Goal: Task Accomplishment & Management: Manage account settings

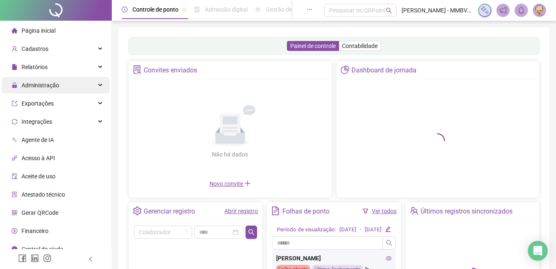
click at [58, 87] on span "Administração" at bounding box center [41, 85] width 38 height 7
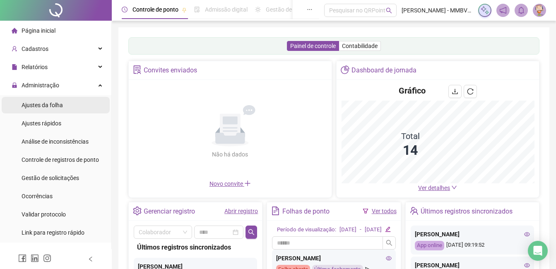
click at [52, 108] on span "Ajustes da folha" at bounding box center [42, 105] width 41 height 7
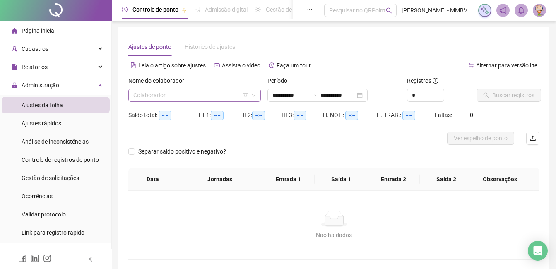
type input "**********"
click at [206, 92] on input "search" at bounding box center [190, 95] width 115 height 12
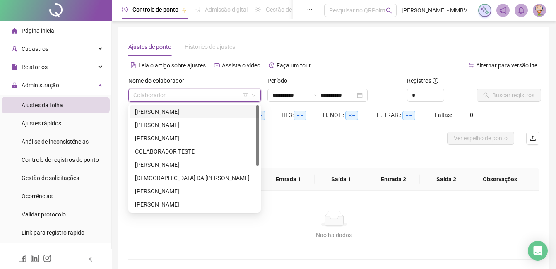
click at [193, 111] on div "[PERSON_NAME]" at bounding box center [194, 111] width 119 height 9
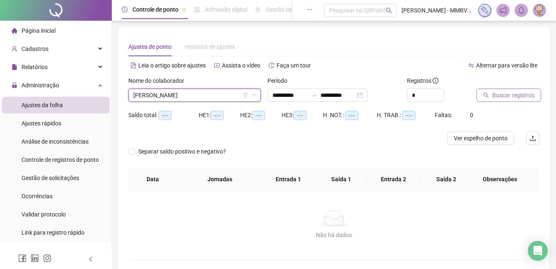
click at [500, 91] on span "Buscar registros" at bounding box center [513, 95] width 42 height 9
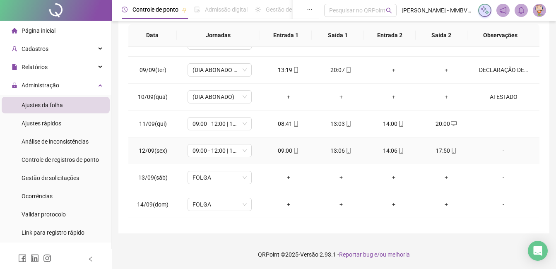
scroll to position [254, 0]
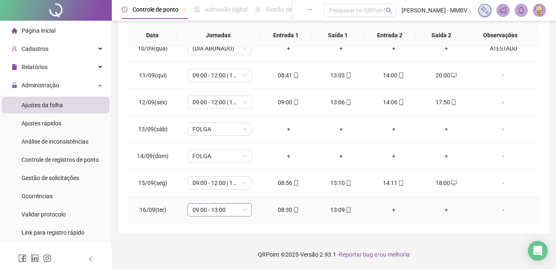
click at [219, 213] on span "09:00 - 13:00" at bounding box center [219, 210] width 54 height 12
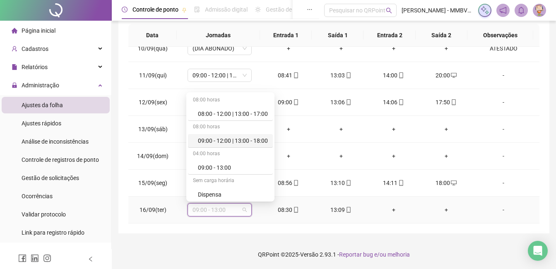
click at [241, 136] on div "09:00 - 12:00 | 13:00 - 18:00" at bounding box center [230, 141] width 85 height 14
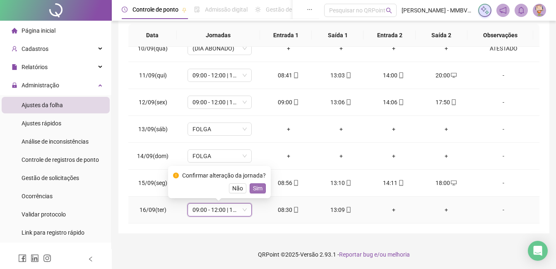
click at [250, 187] on button "Sim" at bounding box center [258, 188] width 16 height 10
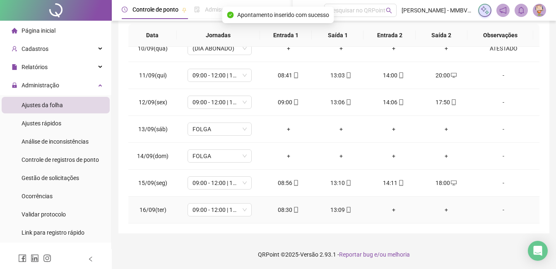
click at [387, 211] on div "+" at bounding box center [393, 209] width 39 height 9
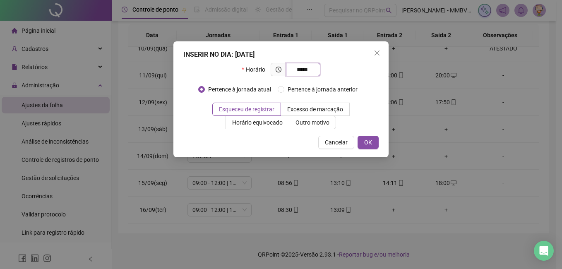
type input "*****"
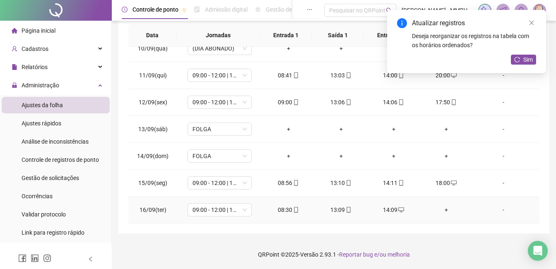
click at [449, 213] on div "+" at bounding box center [445, 209] width 39 height 9
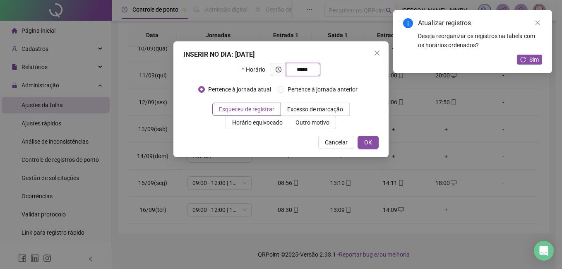
type input "*****"
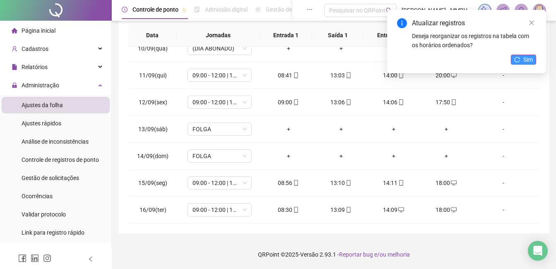
click at [524, 58] on span "Sim" at bounding box center [528, 59] width 10 height 9
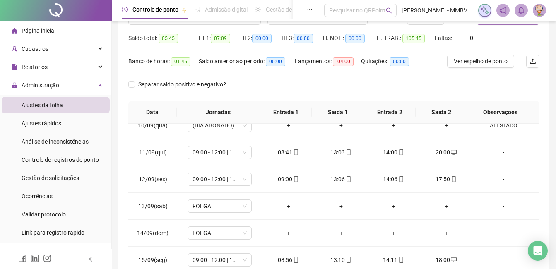
scroll to position [0, 0]
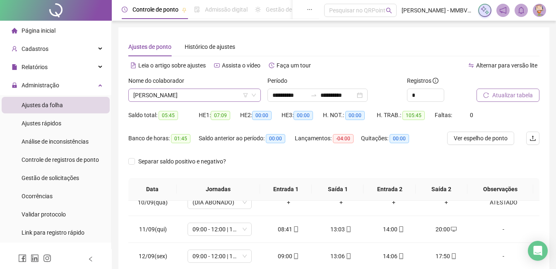
click at [219, 91] on span "[PERSON_NAME]" at bounding box center [194, 95] width 122 height 12
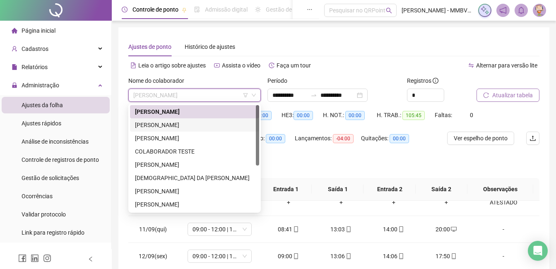
click at [206, 122] on div "[PERSON_NAME]" at bounding box center [194, 124] width 119 height 9
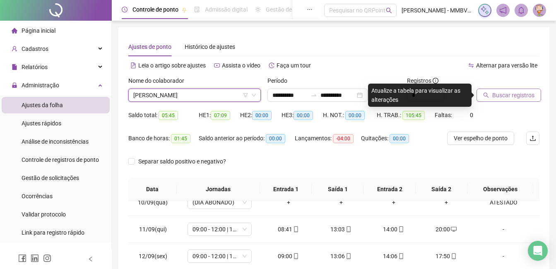
click at [511, 106] on div "Buscar registros" at bounding box center [508, 92] width 70 height 32
click at [511, 97] on span "Buscar registros" at bounding box center [513, 95] width 42 height 9
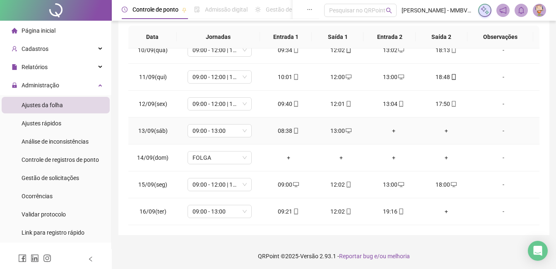
scroll to position [154, 0]
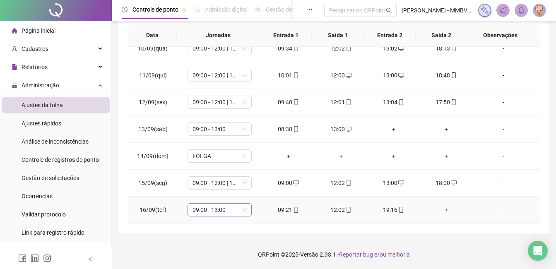
click at [219, 207] on span "09:00 - 13:00" at bounding box center [219, 210] width 54 height 12
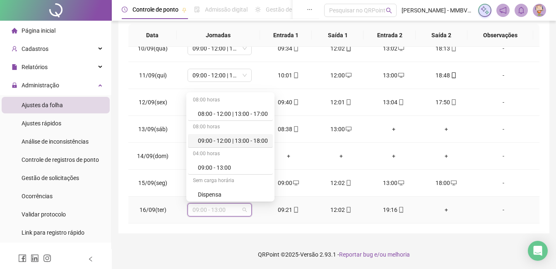
click at [227, 142] on div "09:00 - 12:00 | 13:00 - 18:00" at bounding box center [233, 140] width 70 height 9
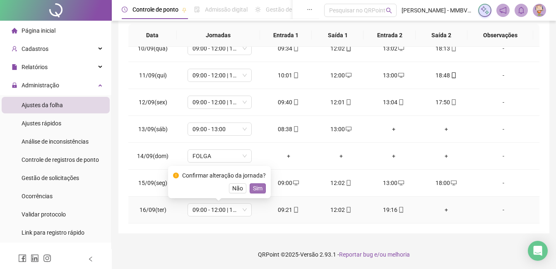
click at [254, 186] on span "Sim" at bounding box center [258, 188] width 10 height 9
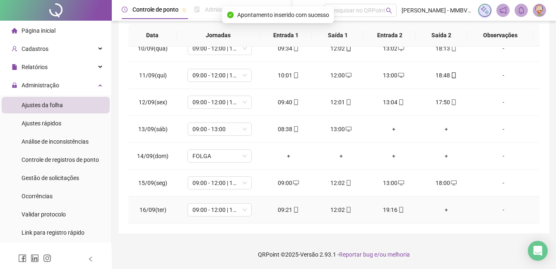
click at [439, 211] on div "+" at bounding box center [445, 209] width 39 height 9
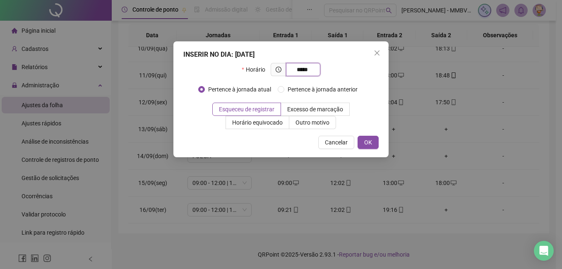
type input "*****"
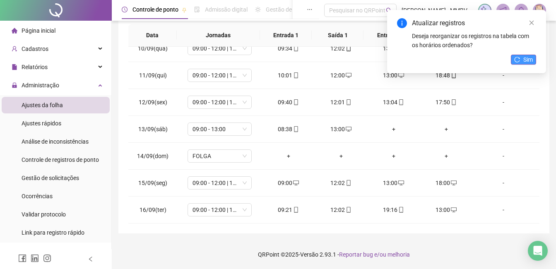
click at [526, 60] on span "Sim" at bounding box center [528, 59] width 10 height 9
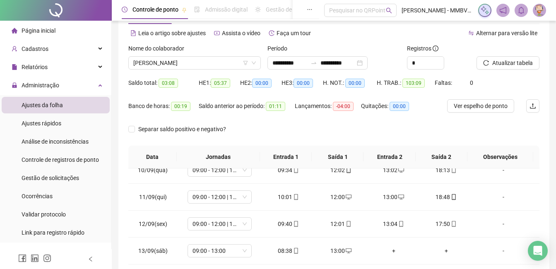
scroll to position [0, 0]
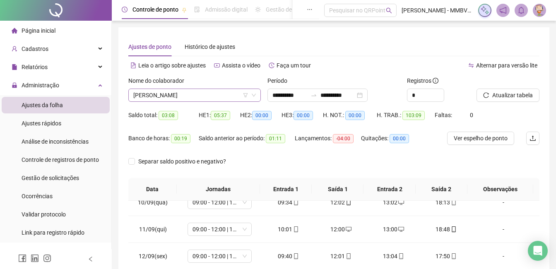
click at [235, 98] on span "[PERSON_NAME]" at bounding box center [194, 95] width 122 height 12
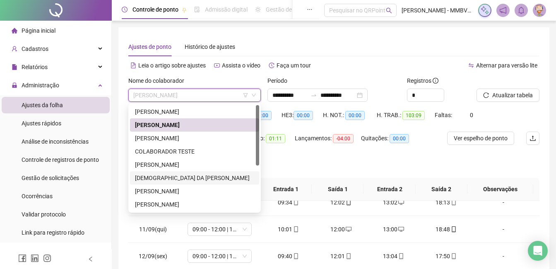
drag, startPoint x: 166, startPoint y: 179, endPoint x: 316, endPoint y: 117, distance: 162.2
click at [166, 179] on div "[DEMOGRAPHIC_DATA] DA [PERSON_NAME]" at bounding box center [194, 177] width 119 height 9
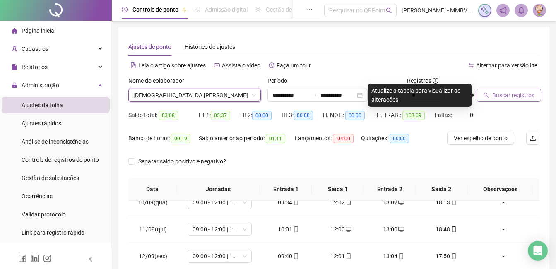
click at [514, 93] on span "Buscar registros" at bounding box center [513, 95] width 42 height 9
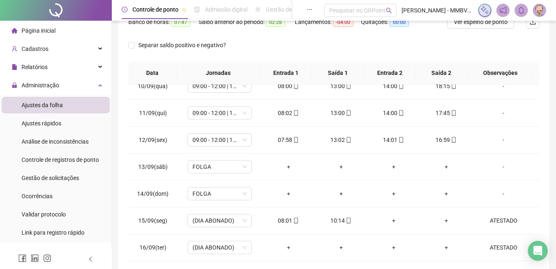
scroll to position [30, 0]
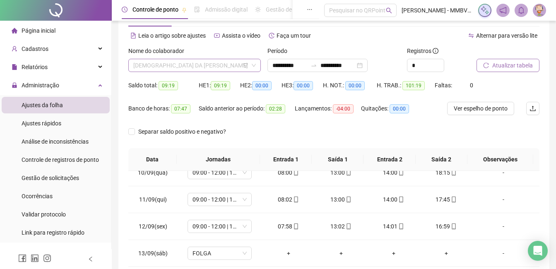
click at [239, 65] on span "[DEMOGRAPHIC_DATA] DA [PERSON_NAME]" at bounding box center [194, 65] width 122 height 12
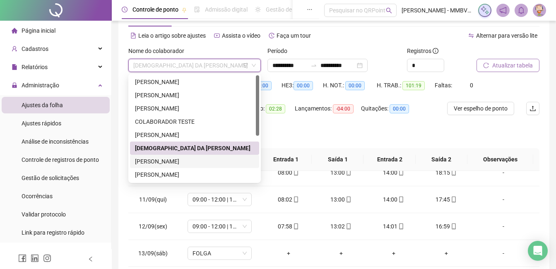
drag, startPoint x: 198, startPoint y: 162, endPoint x: 415, endPoint y: 82, distance: 231.2
click at [198, 162] on div "[PERSON_NAME]" at bounding box center [194, 161] width 119 height 9
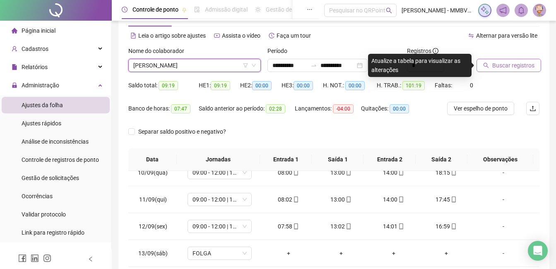
click at [516, 61] on span "Buscar registros" at bounding box center [513, 65] width 42 height 9
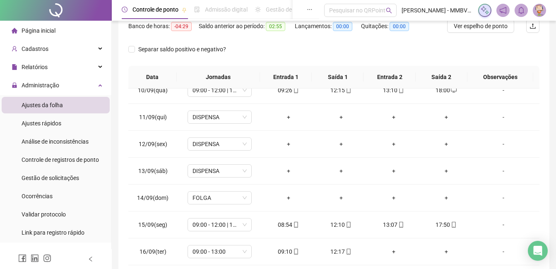
scroll to position [154, 0]
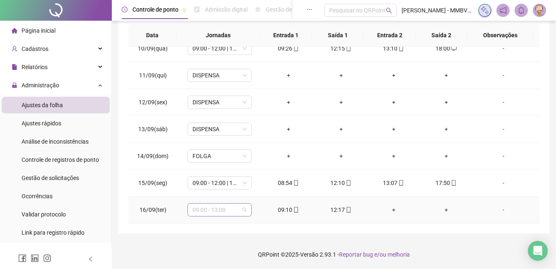
click at [248, 208] on div "09:00 - 13:00" at bounding box center [219, 209] width 64 height 13
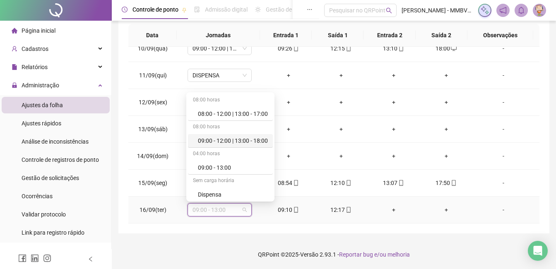
click at [236, 139] on div "09:00 - 12:00 | 13:00 - 18:00" at bounding box center [233, 140] width 70 height 9
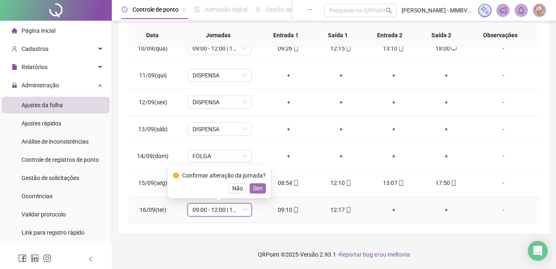
click at [256, 190] on span "Sim" at bounding box center [258, 188] width 10 height 9
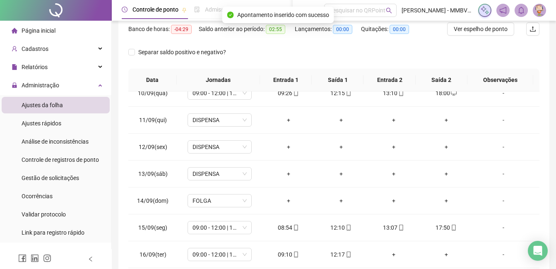
scroll to position [30, 0]
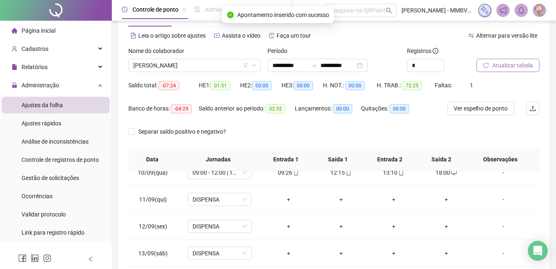
click at [520, 61] on span "Atualizar tabela" at bounding box center [512, 65] width 41 height 9
click at [225, 62] on span "[PERSON_NAME]" at bounding box center [194, 65] width 122 height 12
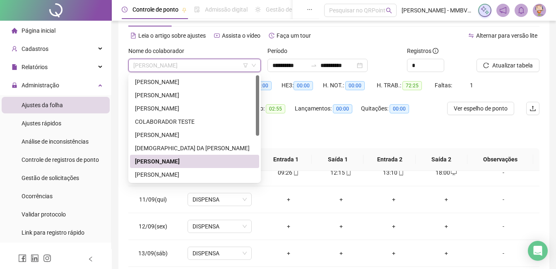
click at [346, 40] on div "Alternar para versão lite" at bounding box center [437, 35] width 206 height 13
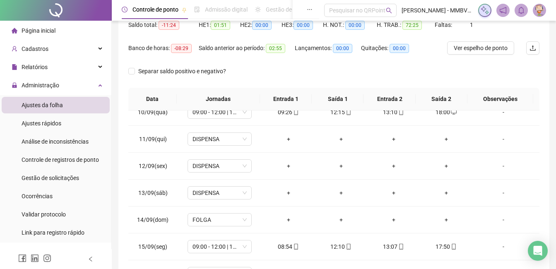
scroll to position [154, 0]
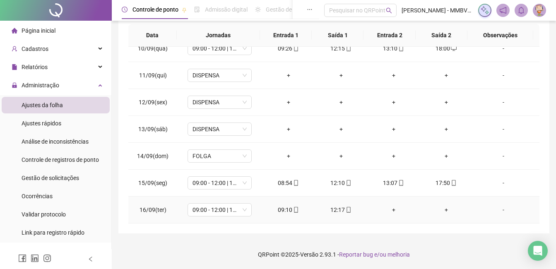
click at [390, 208] on div "+" at bounding box center [393, 209] width 39 height 9
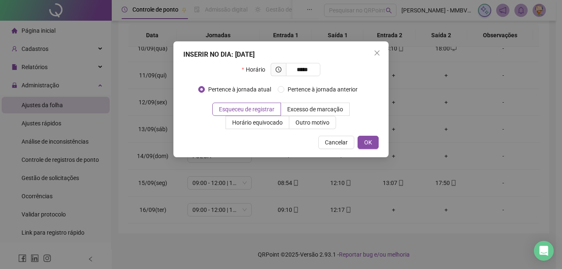
type input "*****"
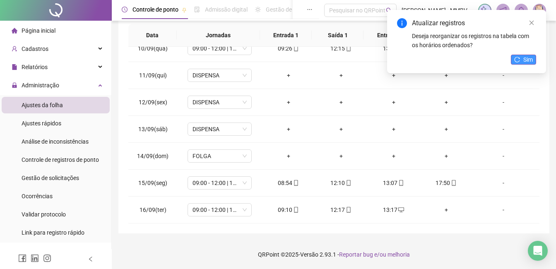
click at [518, 59] on icon "reload" at bounding box center [517, 60] width 6 height 6
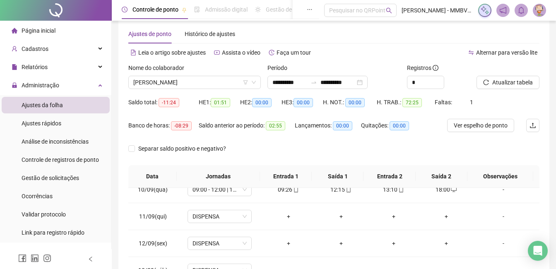
scroll to position [0, 0]
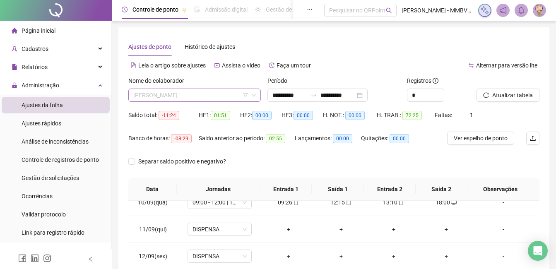
click at [226, 94] on span "[PERSON_NAME]" at bounding box center [194, 95] width 122 height 12
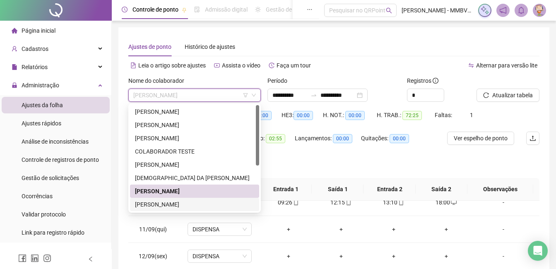
click at [173, 206] on div "[PERSON_NAME]" at bounding box center [194, 204] width 119 height 9
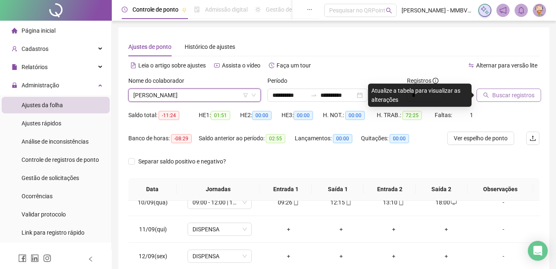
click at [512, 93] on span "Buscar registros" at bounding box center [513, 95] width 42 height 9
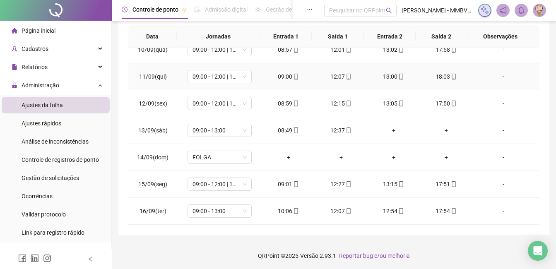
scroll to position [154, 0]
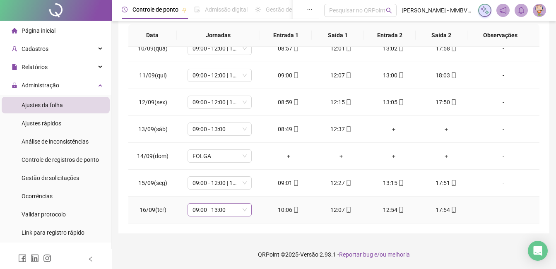
click at [219, 209] on span "09:00 - 13:00" at bounding box center [219, 210] width 54 height 12
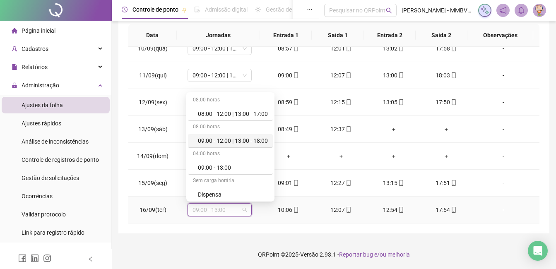
click at [244, 144] on div "09:00 - 12:00 | 13:00 - 18:00" at bounding box center [233, 140] width 70 height 9
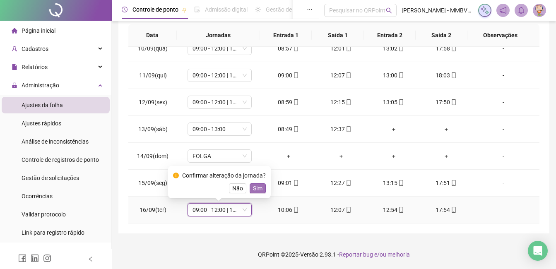
click at [253, 186] on span "Sim" at bounding box center [258, 188] width 10 height 9
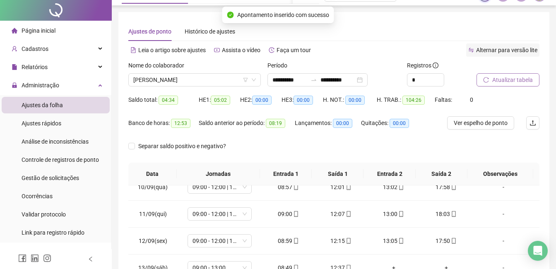
scroll to position [0, 0]
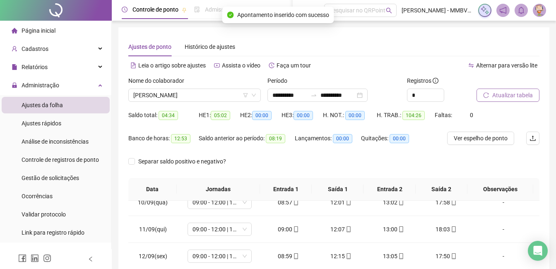
click at [501, 94] on span "Atualizar tabela" at bounding box center [512, 95] width 41 height 9
click at [209, 94] on span "[PERSON_NAME]" at bounding box center [194, 95] width 122 height 12
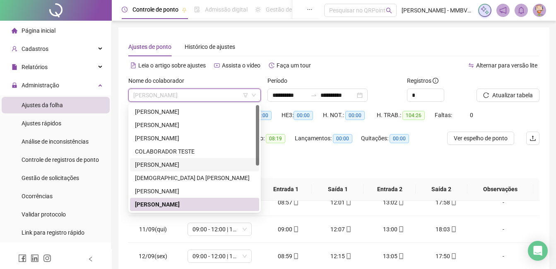
scroll to position [41, 0]
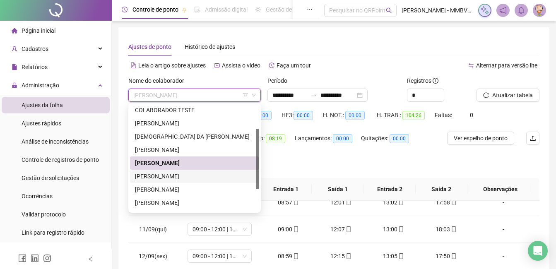
click at [186, 177] on div "[PERSON_NAME]" at bounding box center [194, 176] width 119 height 9
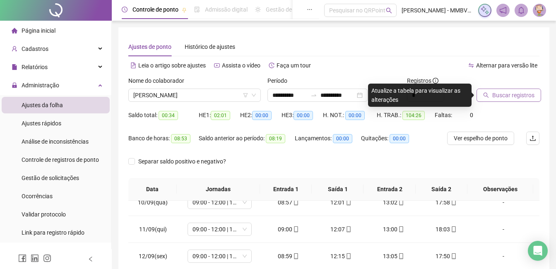
click at [531, 97] on span "Buscar registros" at bounding box center [513, 95] width 42 height 9
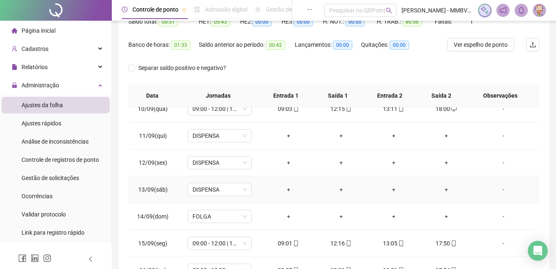
scroll to position [154, 0]
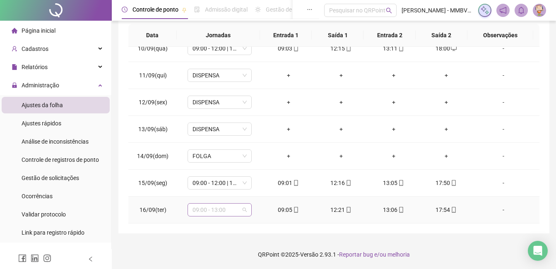
click at [240, 214] on span "09:00 - 13:00" at bounding box center [219, 210] width 54 height 12
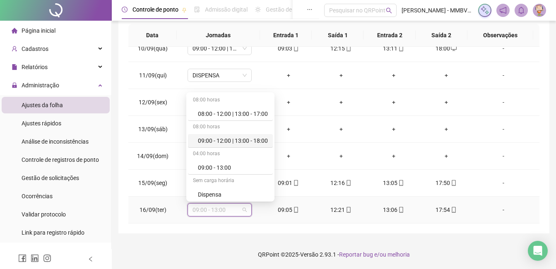
click at [249, 139] on div "09:00 - 12:00 | 13:00 - 18:00" at bounding box center [233, 140] width 70 height 9
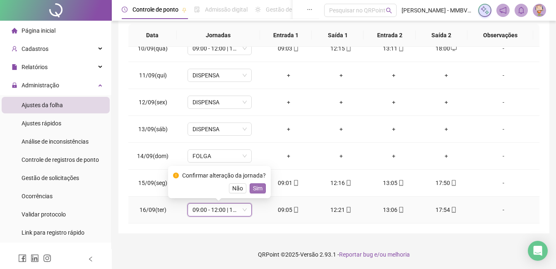
click at [259, 192] on span "Sim" at bounding box center [258, 188] width 10 height 9
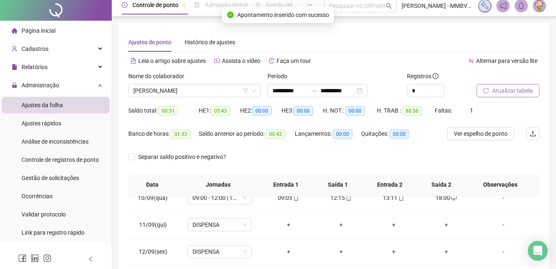
scroll to position [0, 0]
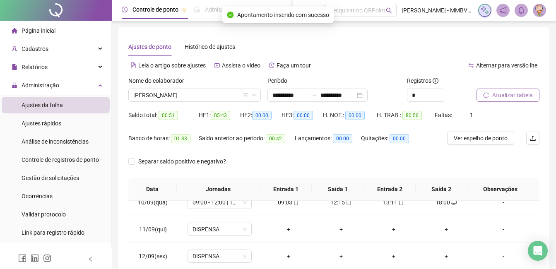
click at [515, 93] on span "Atualizar tabela" at bounding box center [512, 95] width 41 height 9
click at [231, 93] on span "[PERSON_NAME]" at bounding box center [194, 95] width 122 height 12
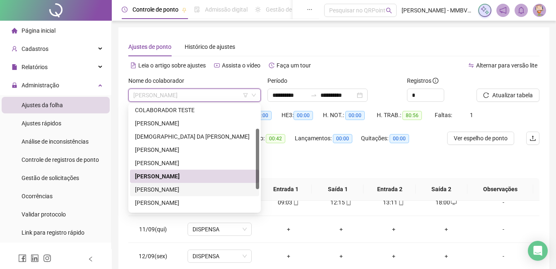
click at [204, 178] on div "[PERSON_NAME]" at bounding box center [194, 176] width 119 height 9
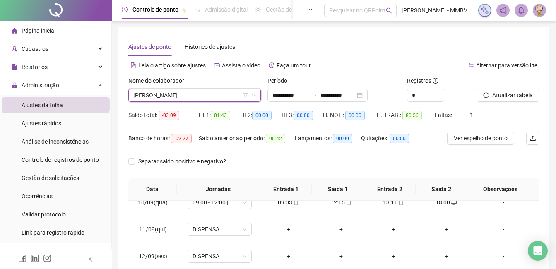
click at [212, 96] on span "[PERSON_NAME]" at bounding box center [194, 95] width 122 height 12
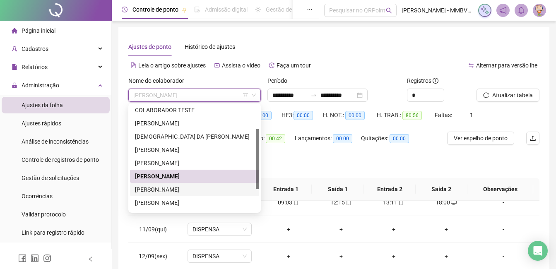
drag, startPoint x: 195, startPoint y: 192, endPoint x: 209, endPoint y: 189, distance: 14.2
click at [195, 193] on div "[PERSON_NAME]" at bounding box center [194, 189] width 119 height 9
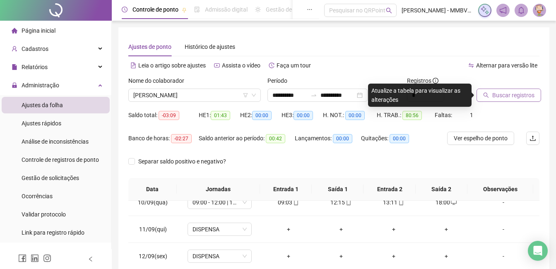
click at [502, 96] on span "Buscar registros" at bounding box center [513, 95] width 42 height 9
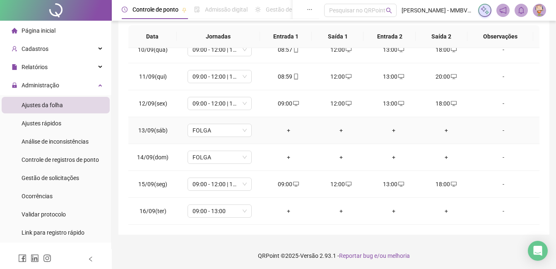
scroll to position [154, 0]
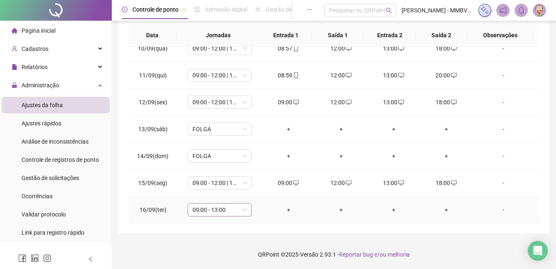
click at [231, 211] on span "09:00 - 13:00" at bounding box center [219, 210] width 54 height 12
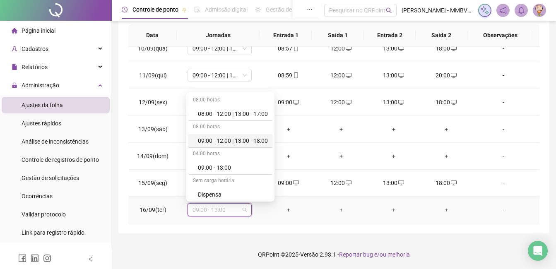
click at [255, 143] on div "09:00 - 12:00 | 13:00 - 18:00" at bounding box center [233, 140] width 70 height 9
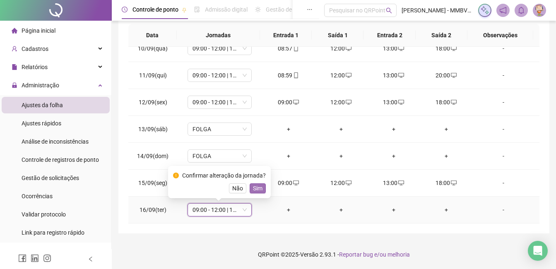
click at [254, 188] on span "Sim" at bounding box center [258, 188] width 10 height 9
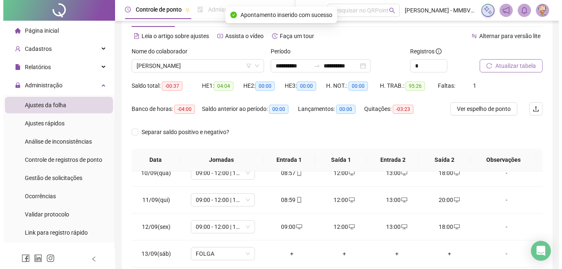
scroll to position [0, 0]
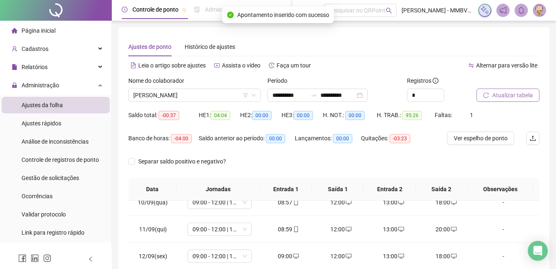
click at [506, 94] on span "Atualizar tabela" at bounding box center [512, 95] width 41 height 9
click at [214, 93] on span "[PERSON_NAME]" at bounding box center [194, 95] width 122 height 12
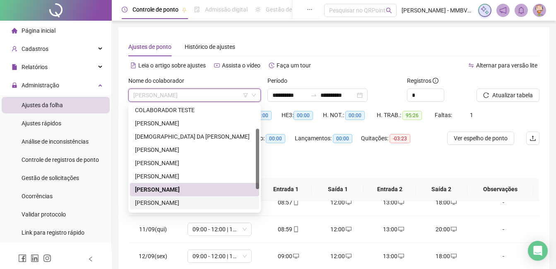
click at [182, 198] on div "[PERSON_NAME]" at bounding box center [194, 202] width 119 height 9
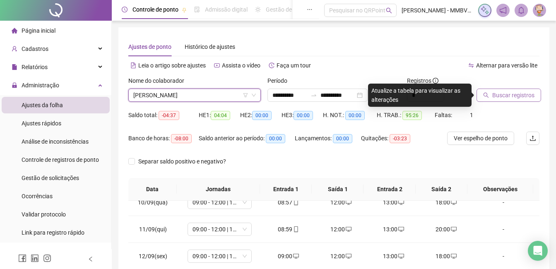
click at [524, 95] on span "Buscar registros" at bounding box center [513, 95] width 42 height 9
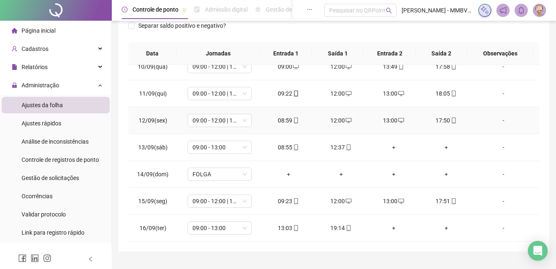
scroll to position [154, 0]
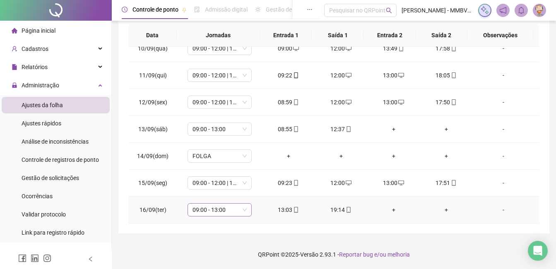
click at [237, 208] on span "09:00 - 13:00" at bounding box center [219, 210] width 54 height 12
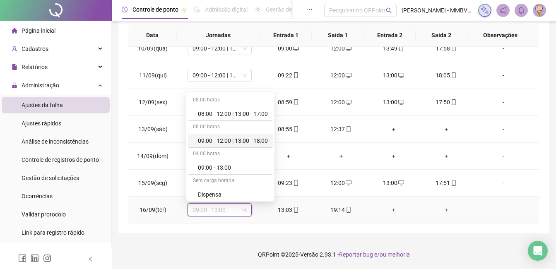
click at [236, 135] on div "09:00 - 12:00 | 13:00 - 18:00" at bounding box center [230, 141] width 85 height 14
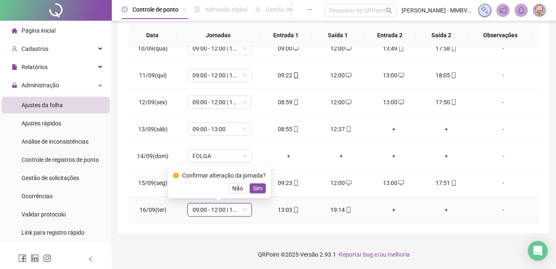
click at [252, 194] on div "Confirmar alteração da jornada? Não Sim" at bounding box center [219, 182] width 103 height 32
click at [254, 194] on div "Confirmar alteração da jornada? Não Sim" at bounding box center [219, 182] width 103 height 32
click at [253, 188] on span "Sim" at bounding box center [258, 188] width 10 height 9
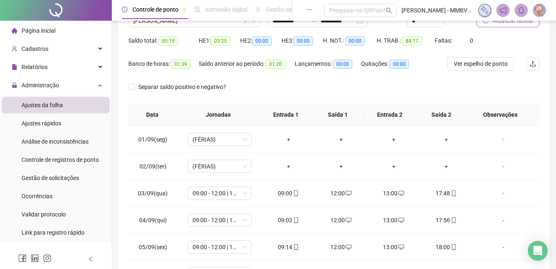
scroll to position [0, 0]
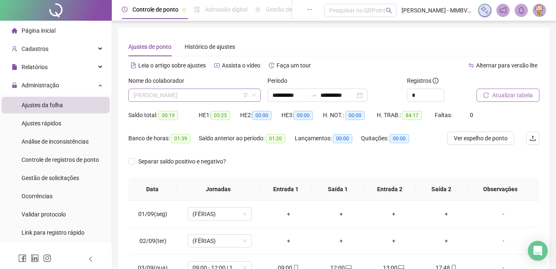
click at [232, 98] on span "[PERSON_NAME]" at bounding box center [194, 95] width 122 height 12
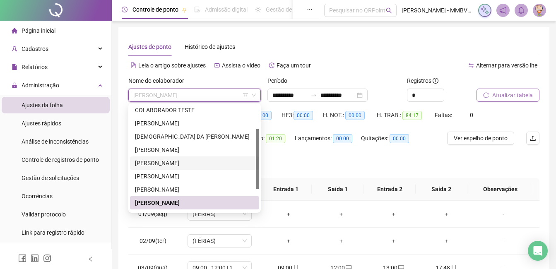
scroll to position [79, 0]
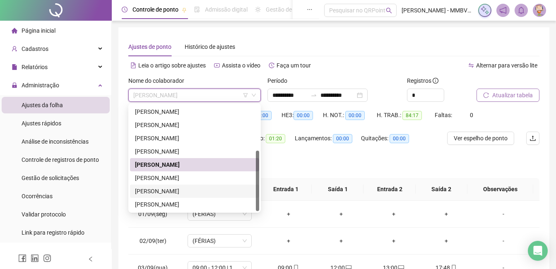
click at [180, 194] on div "[PERSON_NAME]" at bounding box center [194, 191] width 119 height 9
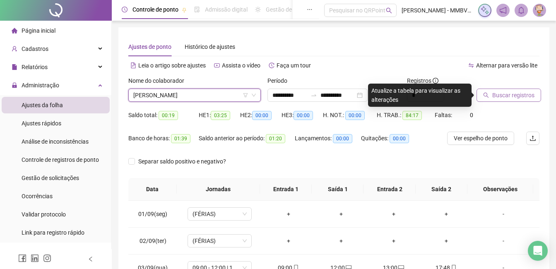
click at [520, 99] on span "Buscar registros" at bounding box center [513, 95] width 42 height 9
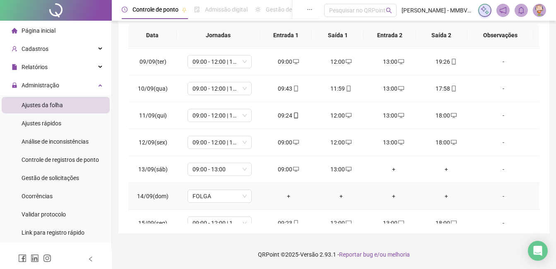
scroll to position [254, 0]
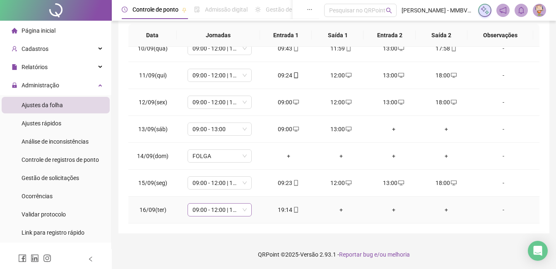
click at [233, 212] on span "09:00 - 12:00 | 13:00 - 18:00" at bounding box center [219, 210] width 54 height 12
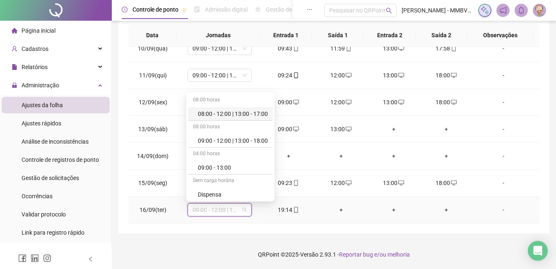
click at [233, 212] on span "09:00 - 12:00 | 13:00 - 18:00" at bounding box center [219, 210] width 54 height 12
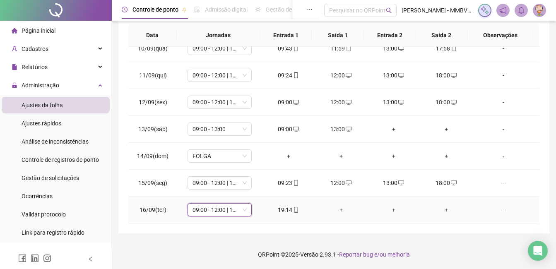
click at [339, 209] on div "+" at bounding box center [340, 209] width 39 height 9
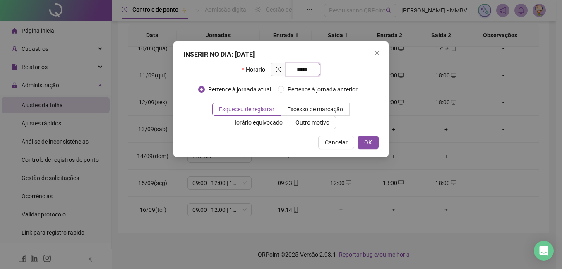
type input "*****"
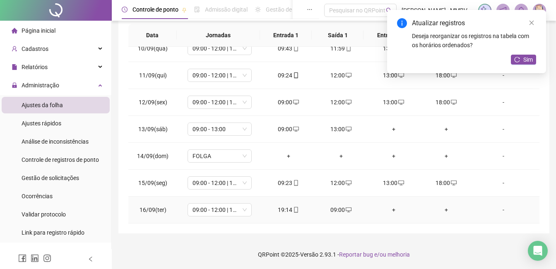
click at [393, 210] on div "+" at bounding box center [393, 209] width 39 height 9
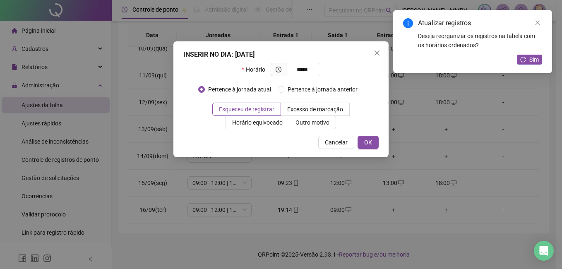
type input "*****"
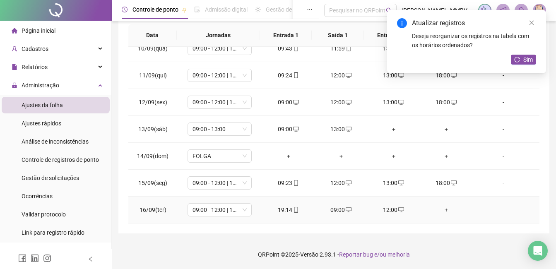
click at [449, 211] on div "+" at bounding box center [445, 209] width 39 height 9
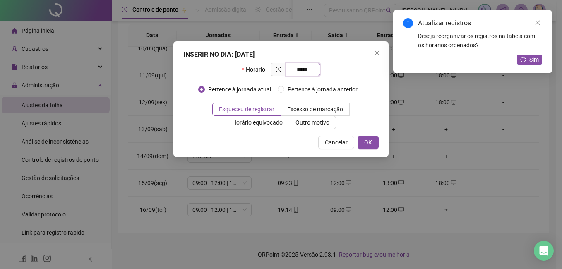
type input "*****"
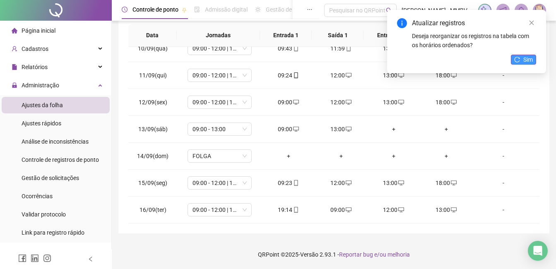
click at [522, 61] on button "Sim" at bounding box center [523, 60] width 25 height 10
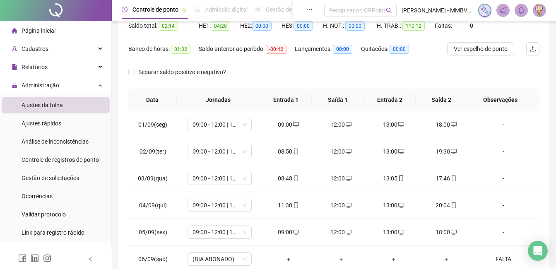
scroll to position [30, 0]
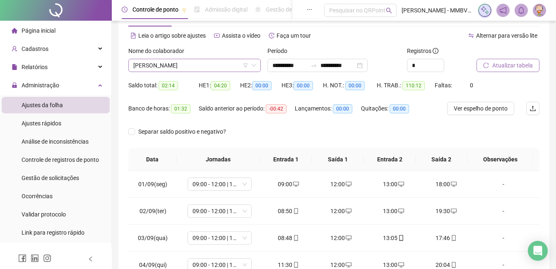
click at [229, 60] on span "[PERSON_NAME]" at bounding box center [194, 65] width 122 height 12
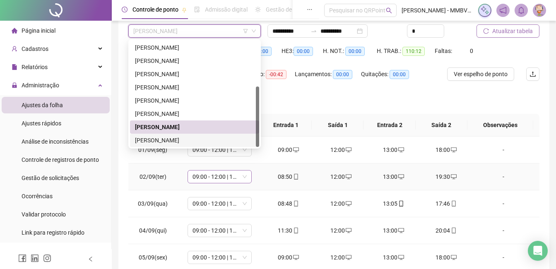
scroll to position [71, 0]
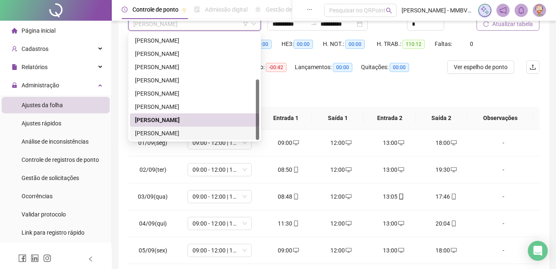
click at [182, 135] on div "[PERSON_NAME]" at bounding box center [194, 133] width 119 height 9
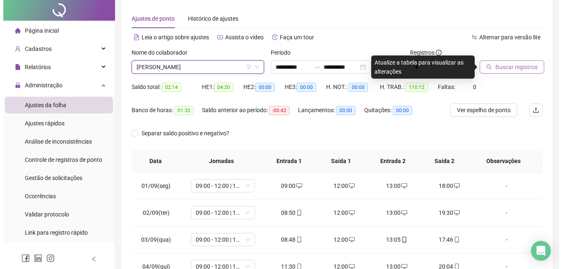
scroll to position [0, 0]
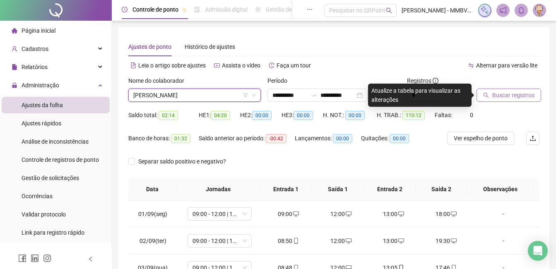
click at [509, 102] on div "Buscar registros" at bounding box center [508, 92] width 70 height 32
click at [511, 99] on span "Buscar registros" at bounding box center [513, 95] width 42 height 9
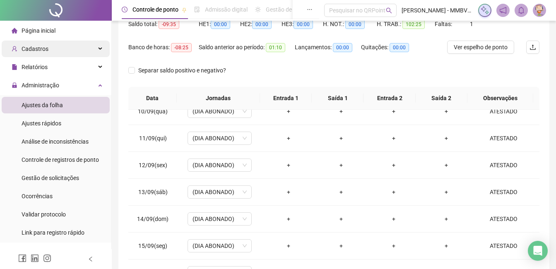
scroll to position [30, 0]
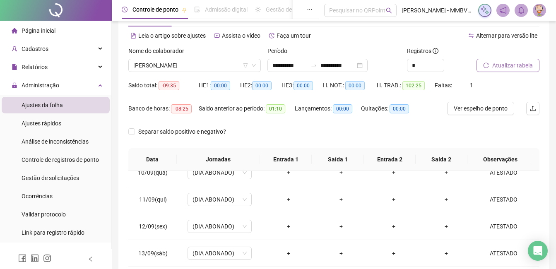
click at [60, 25] on li "Página inicial" at bounding box center [56, 30] width 108 height 17
